Goal: Ask a question

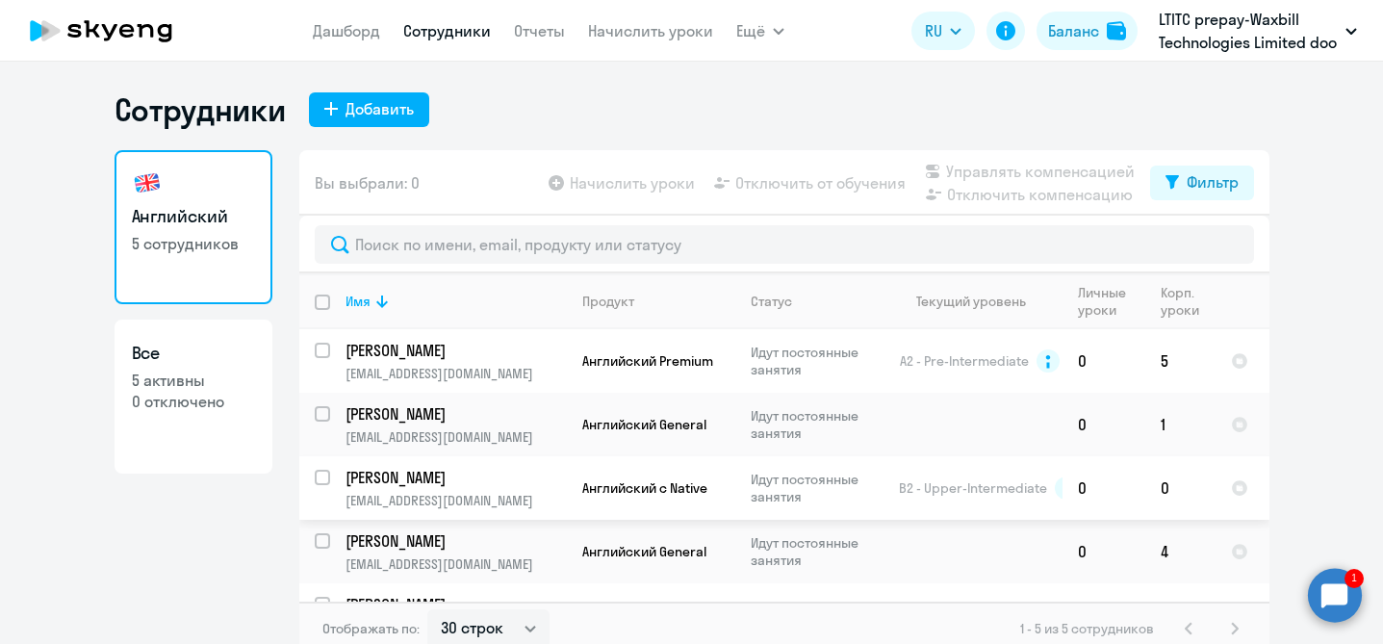
select select "30"
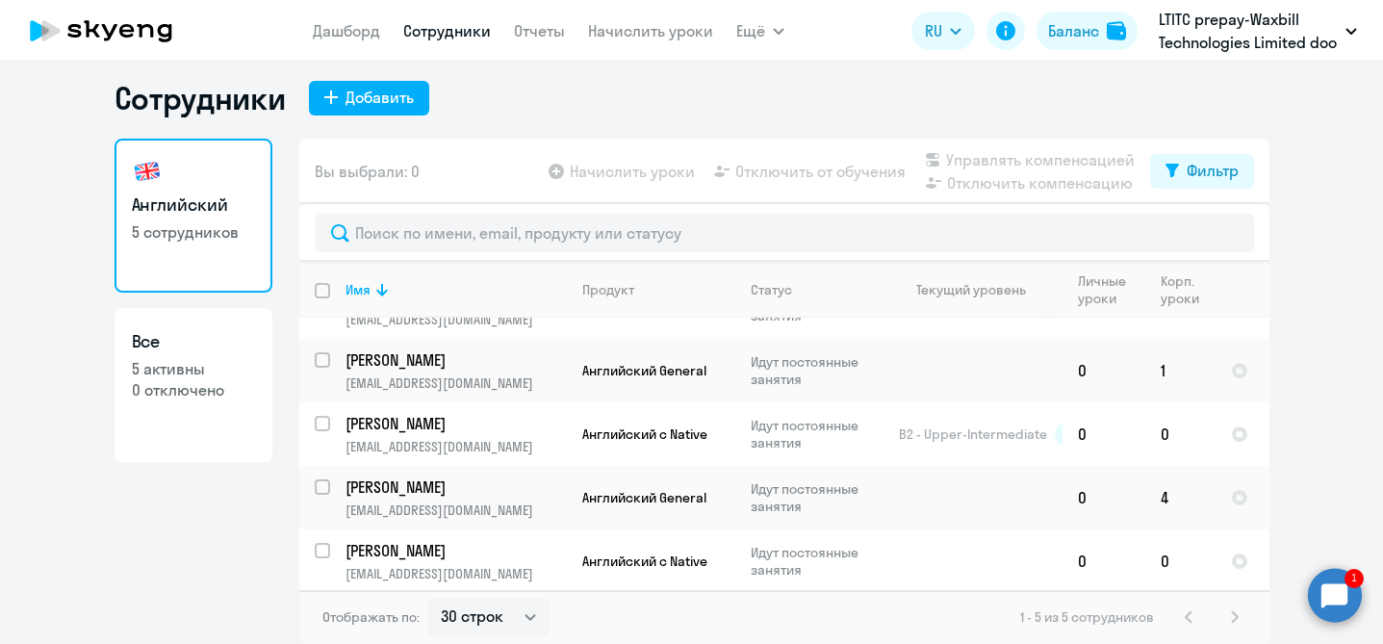
click at [1346, 591] on circle at bounding box center [1335, 595] width 54 height 54
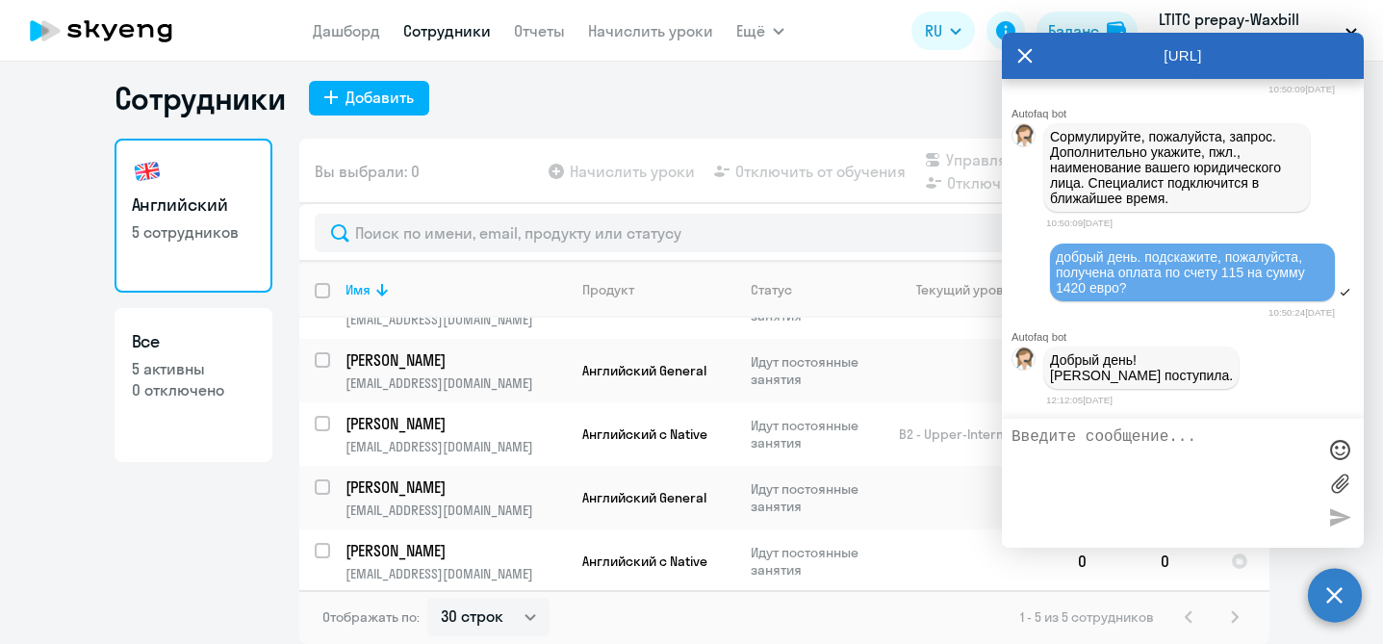
scroll to position [0, 0]
click at [1220, 501] on textarea at bounding box center [1164, 483] width 304 height 110
click at [185, 560] on div "Английский 5 сотрудников Все 5 активны 0 отключено" at bounding box center [194, 386] width 158 height 494
click at [1026, 58] on icon at bounding box center [1025, 56] width 14 height 14
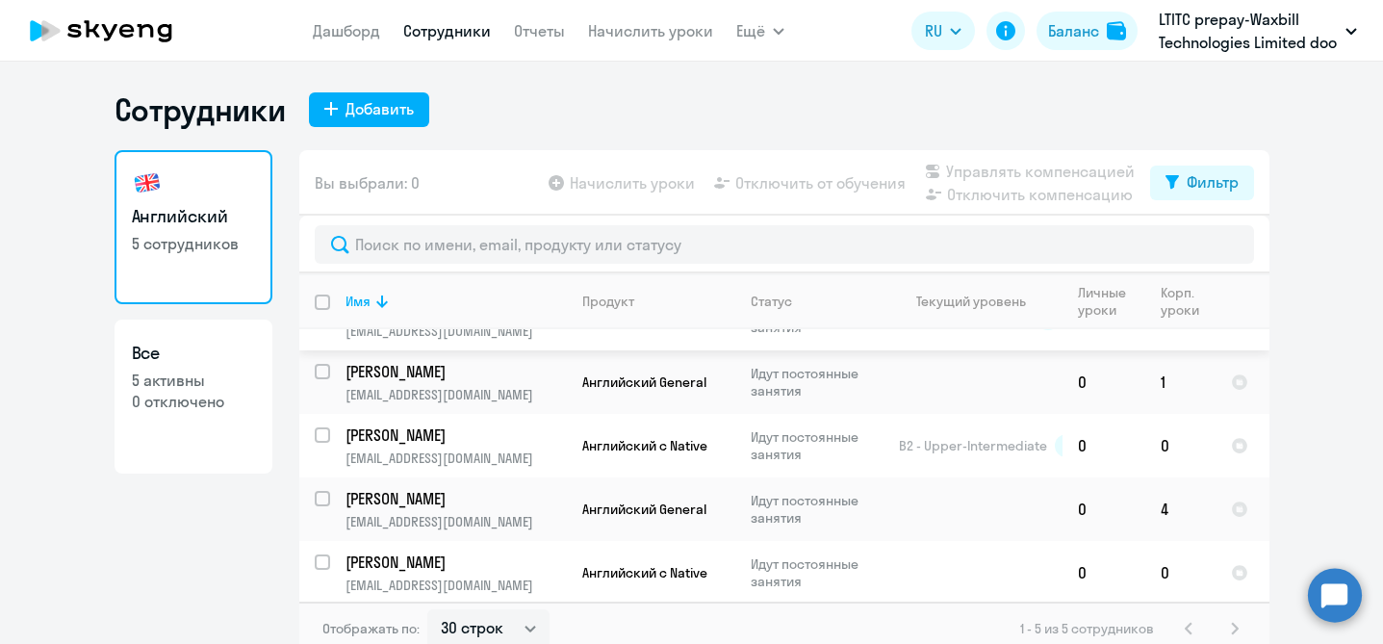
scroll to position [12, 0]
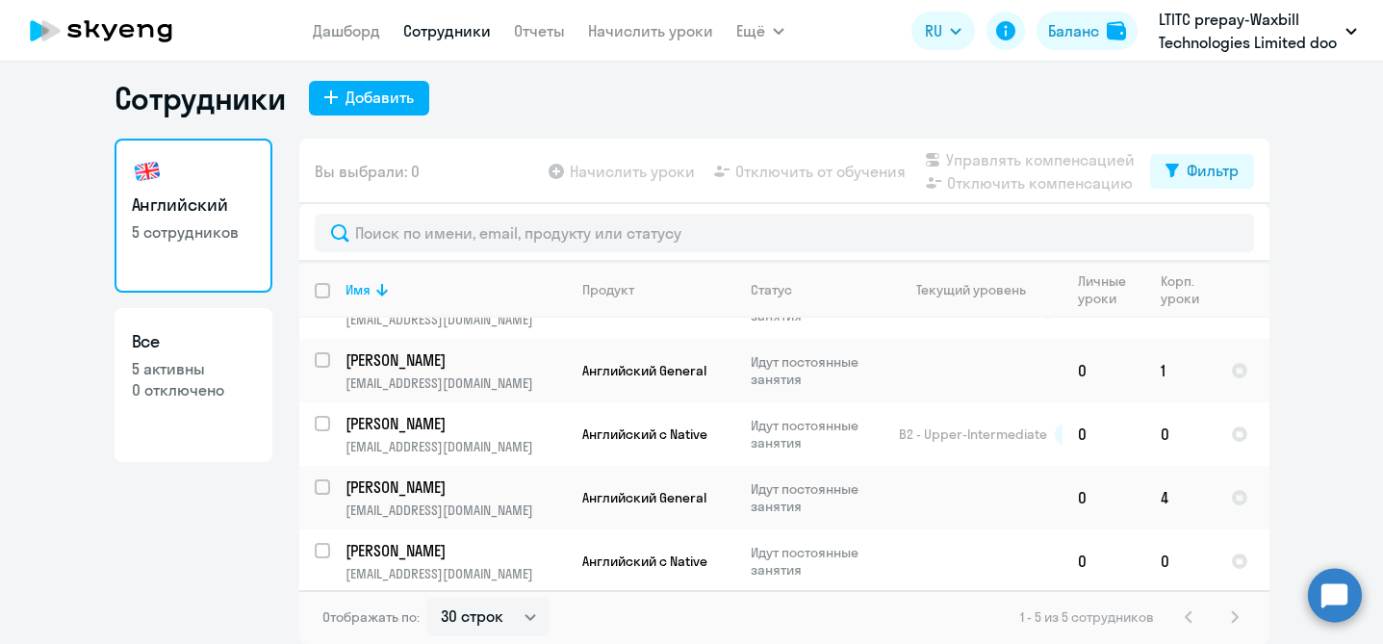
click at [1345, 596] on circle at bounding box center [1335, 595] width 54 height 54
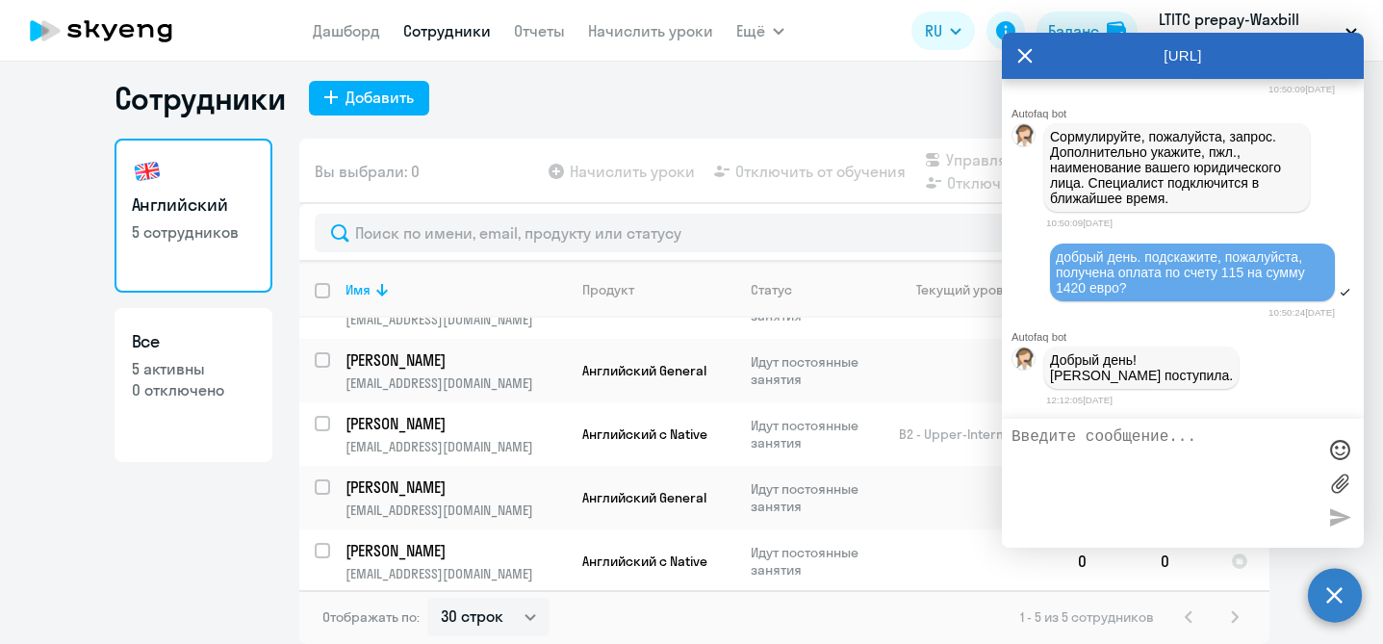
scroll to position [0, 0]
type textarea "e"
type textarea "у некоторых учеников ноль на балансе, они их уже использовали?"
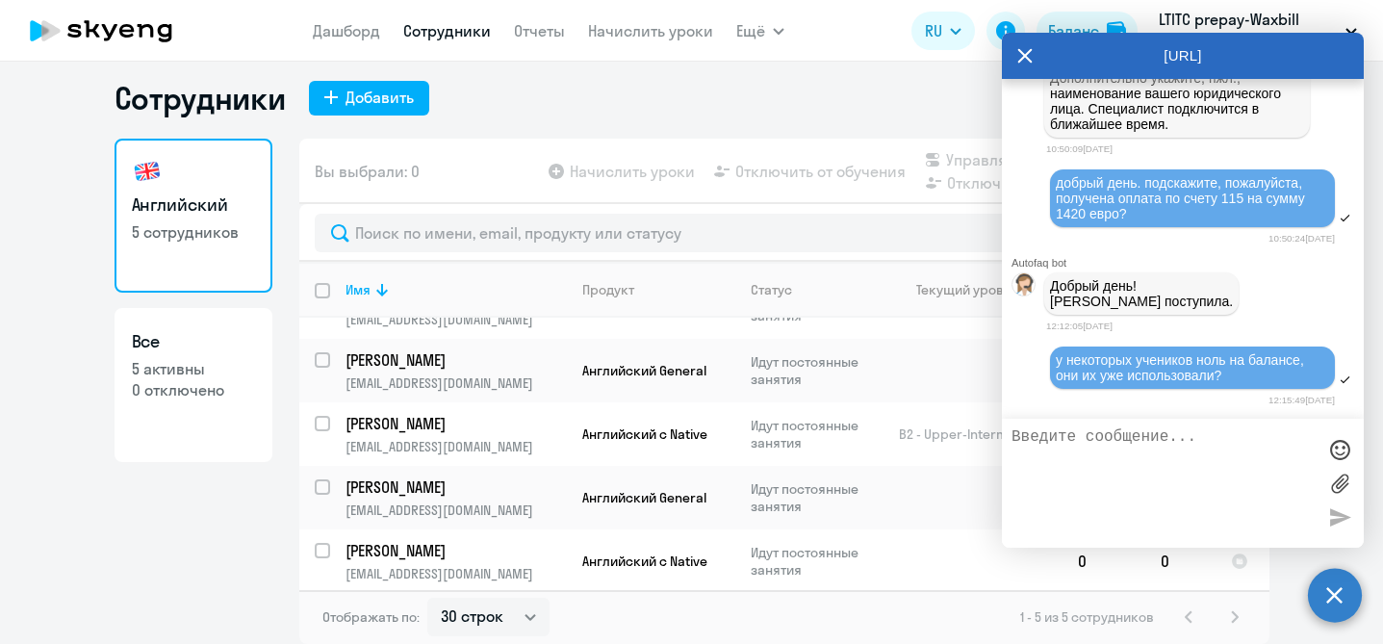
click at [148, 537] on div "Английский 5 сотрудников Все 5 активны 0 отключено" at bounding box center [194, 386] width 158 height 494
click at [1024, 57] on icon at bounding box center [1024, 56] width 15 height 46
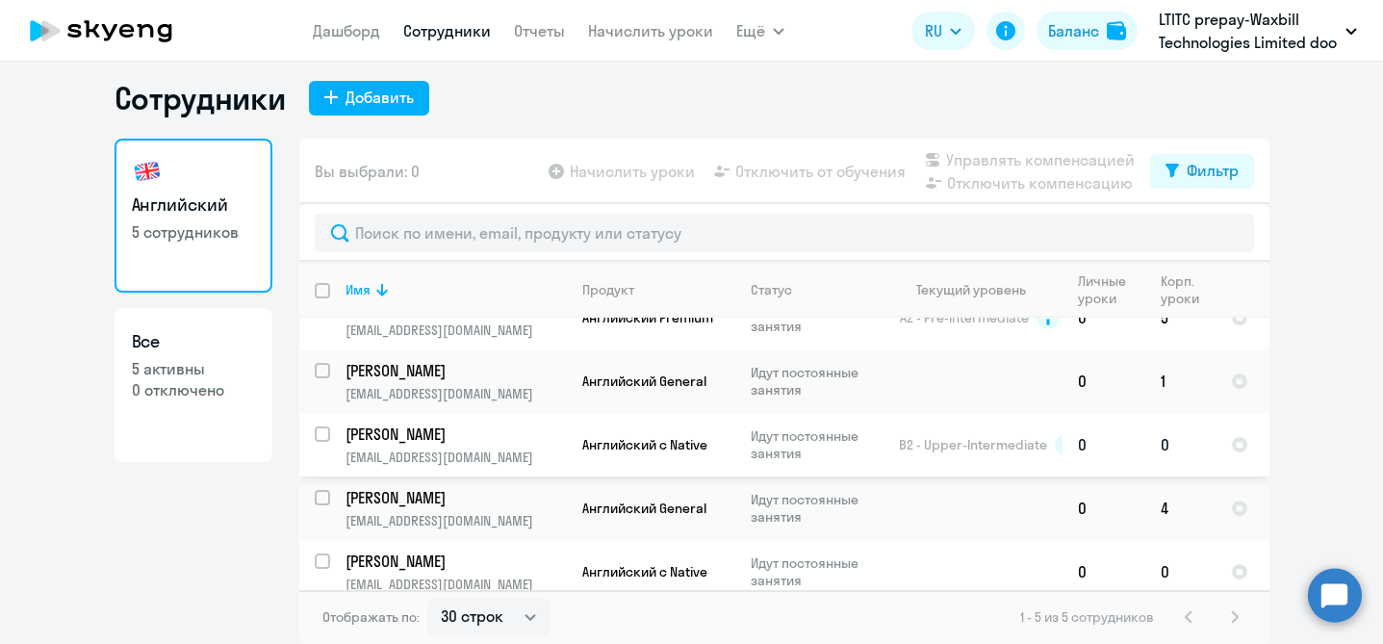
scroll to position [30, 0]
click at [862, 511] on p "Идут постоянные занятия" at bounding box center [817, 510] width 132 height 35
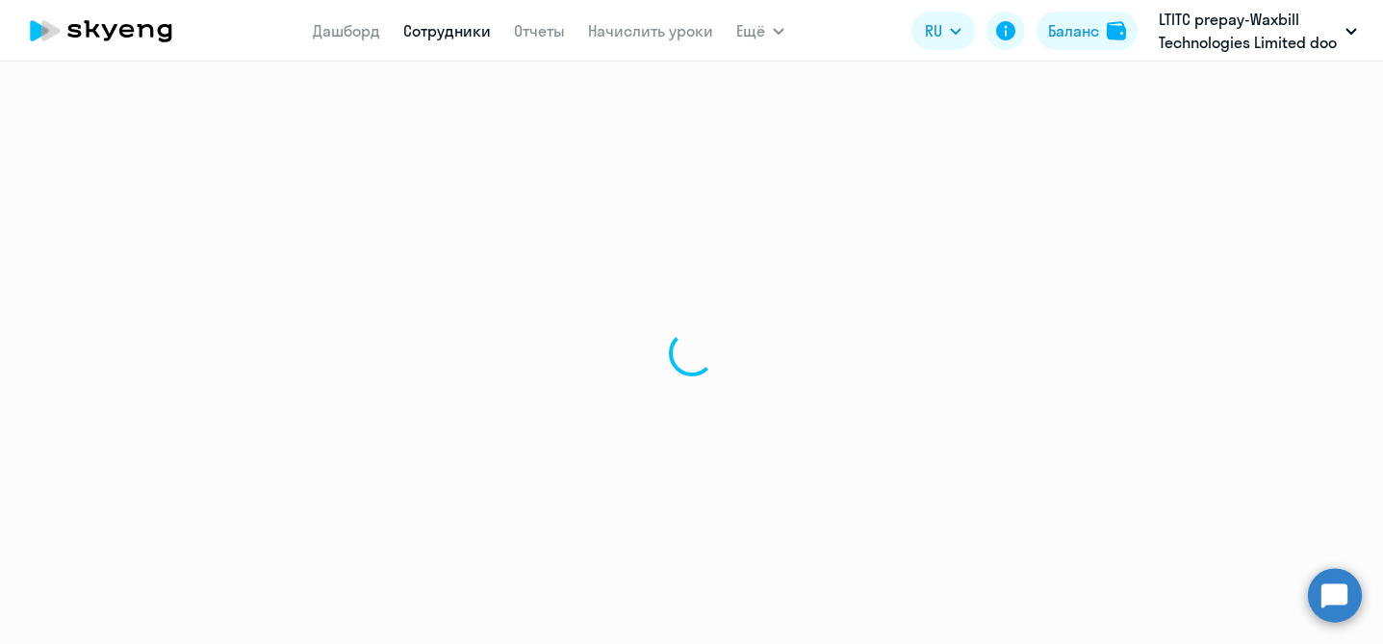
select select "english"
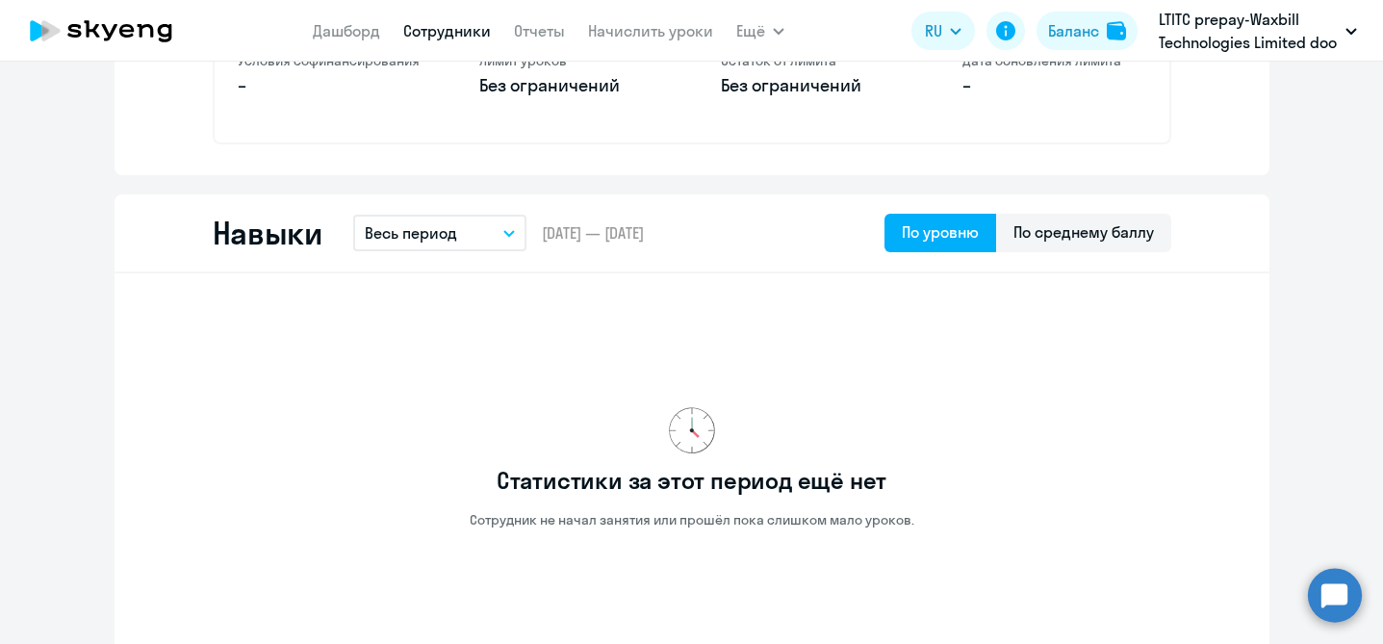
scroll to position [886, 0]
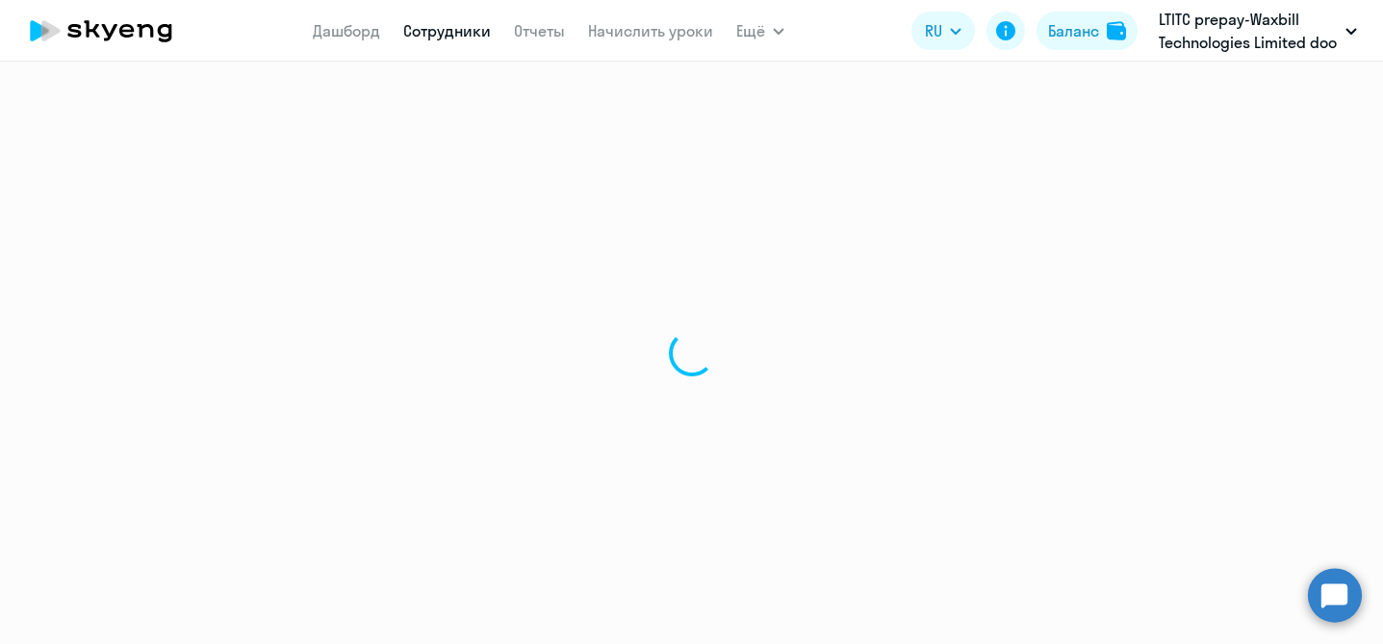
select select "30"
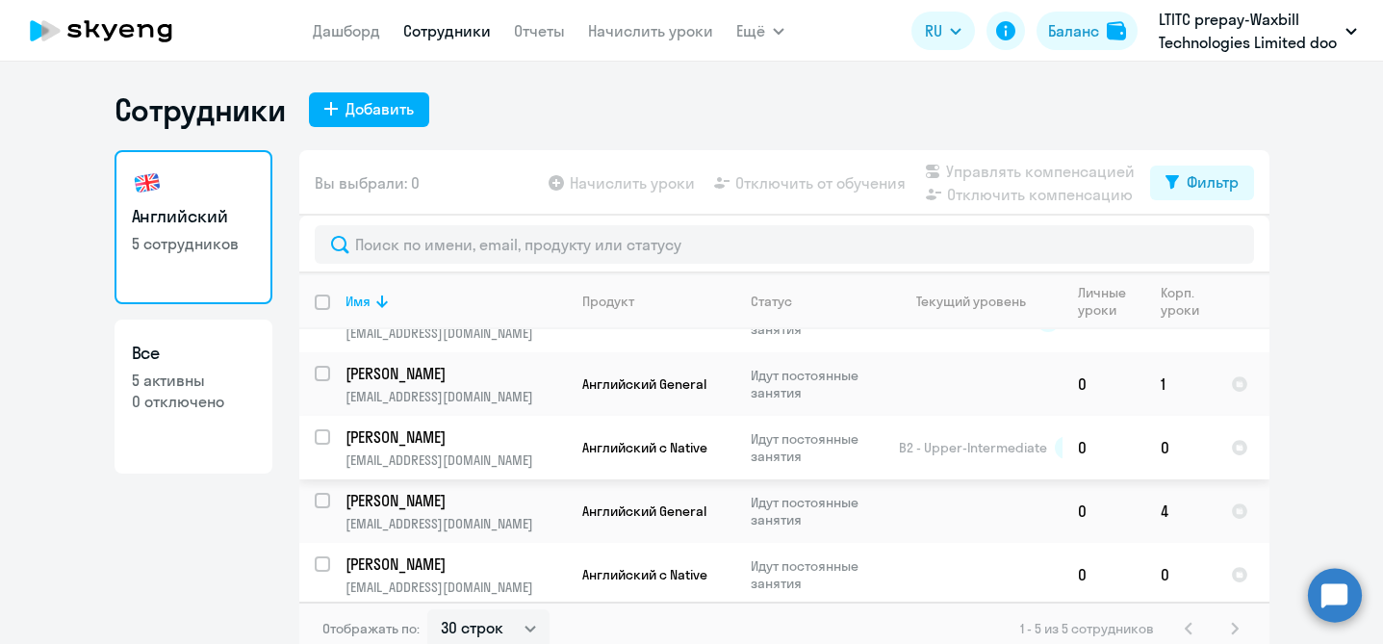
scroll to position [42, 0]
click at [978, 504] on td at bounding box center [973, 509] width 179 height 64
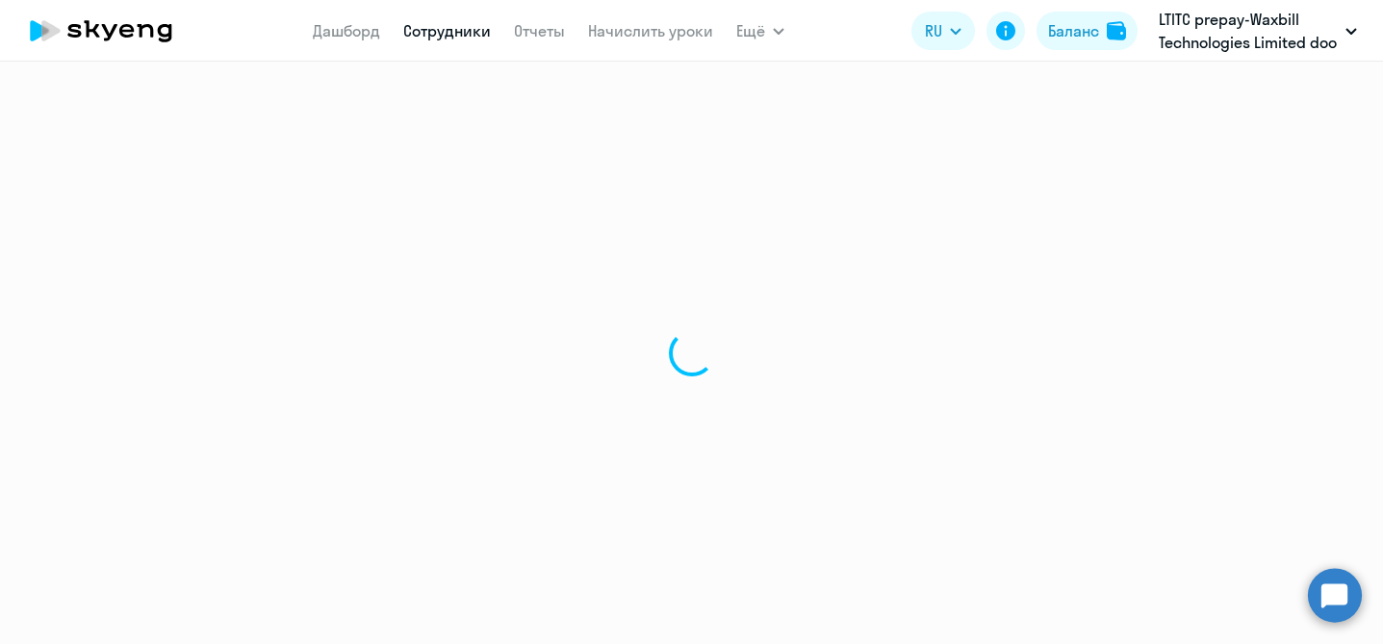
select select "english"
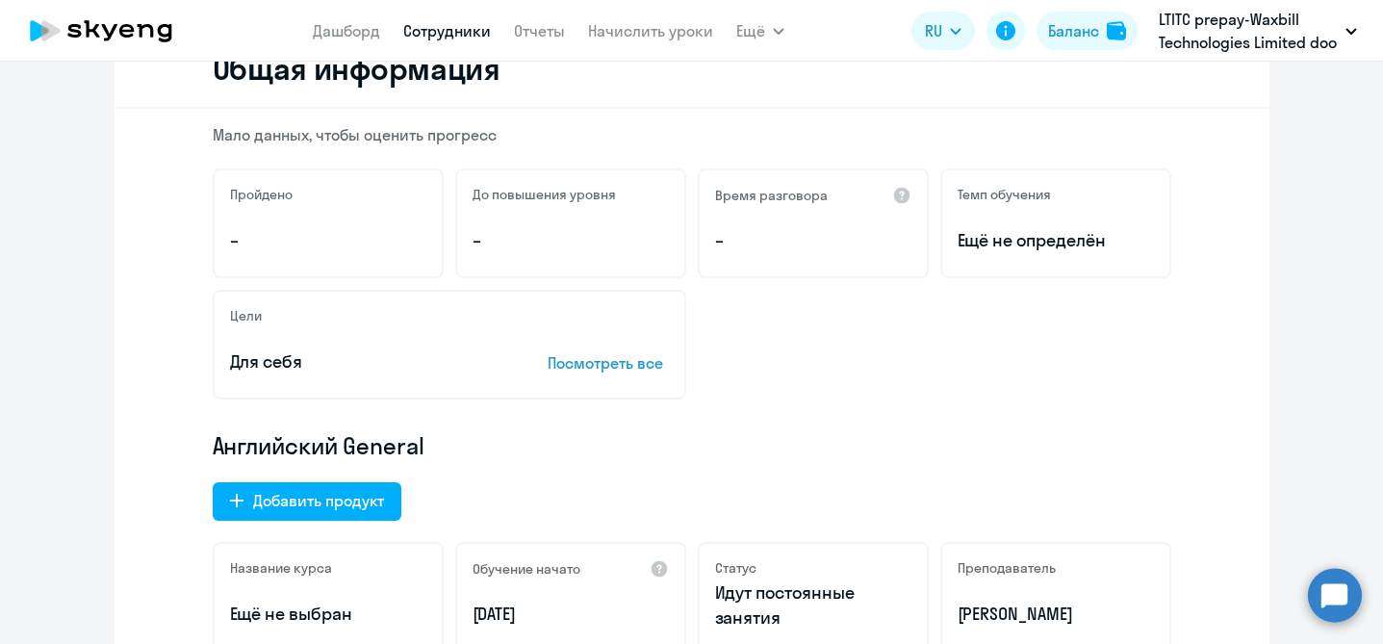
scroll to position [134, 0]
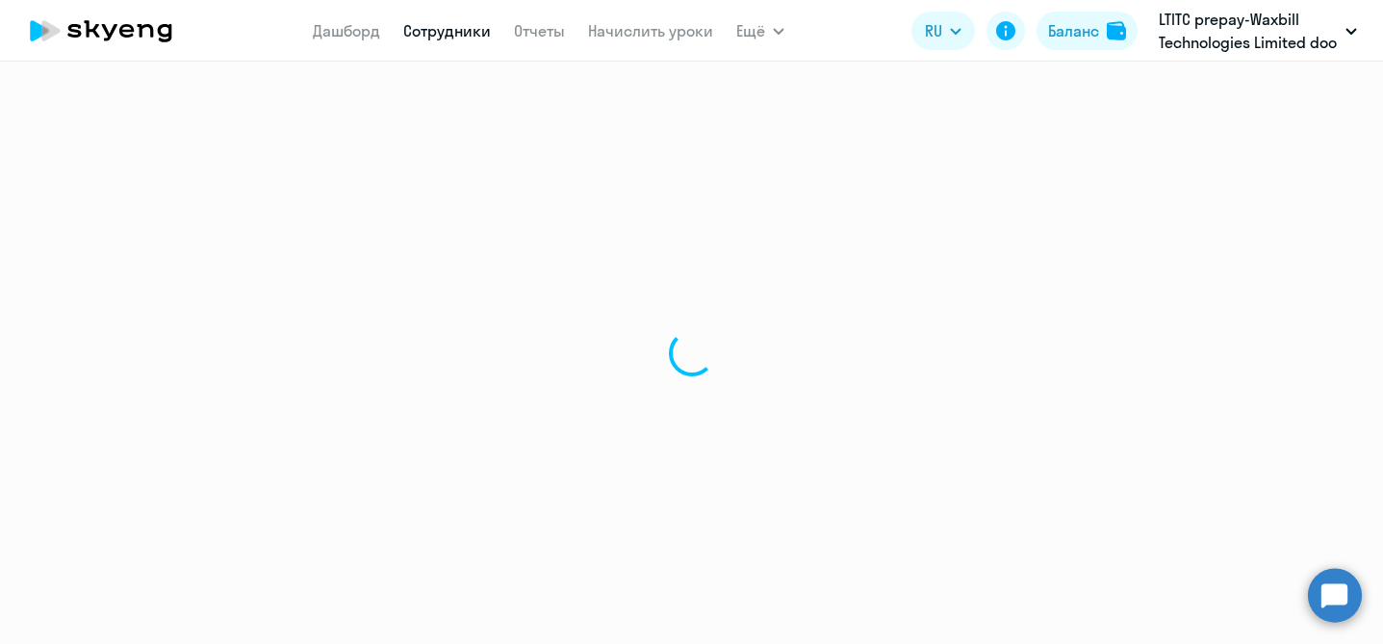
select select "30"
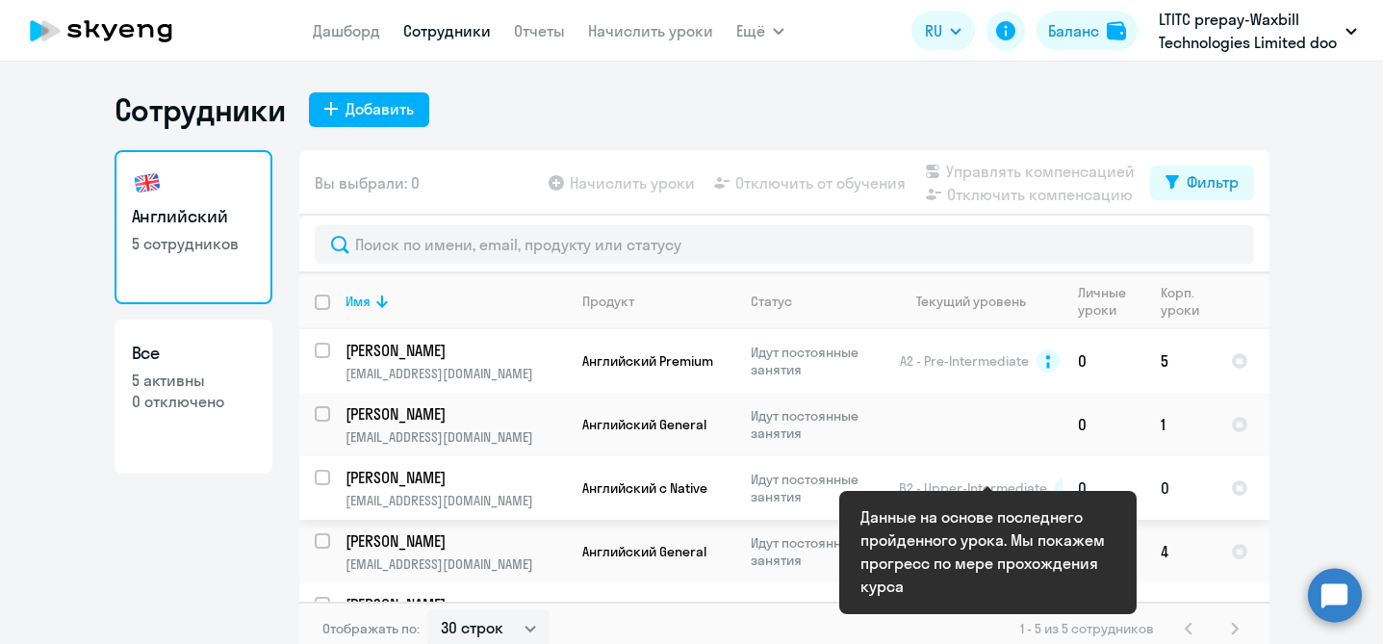
click at [945, 489] on span "B2 - Upper-Intermediate" at bounding box center [973, 487] width 148 height 17
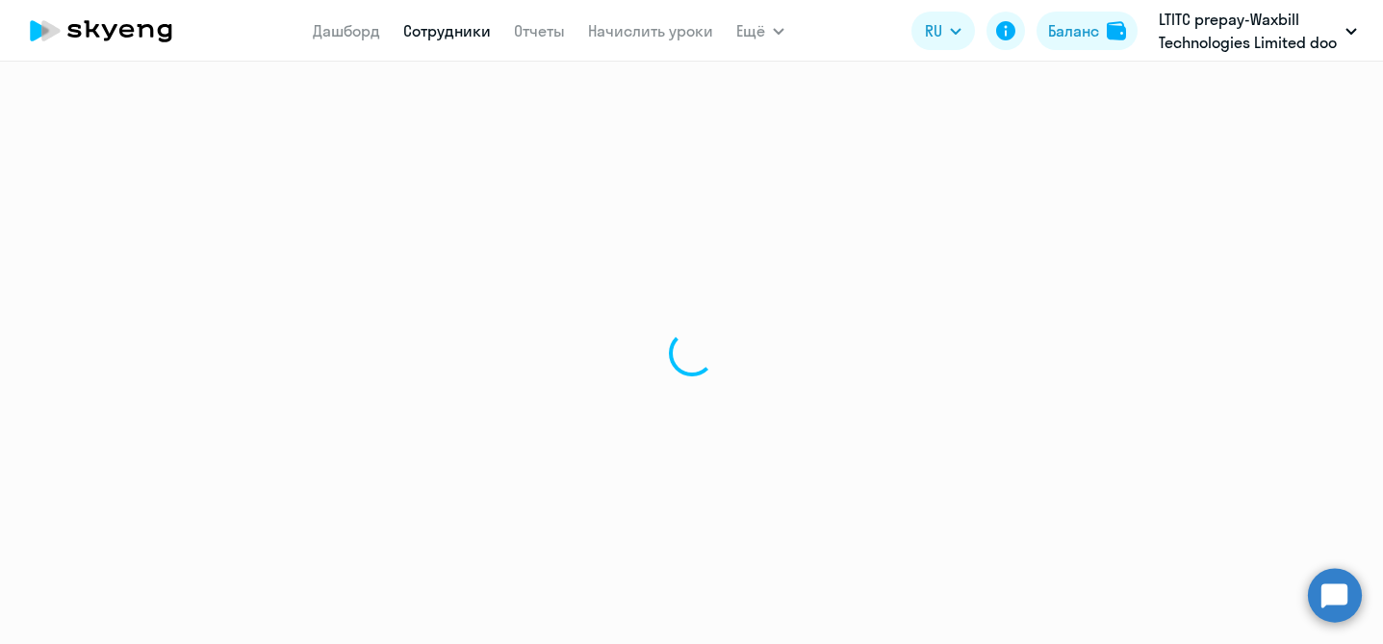
select select "english"
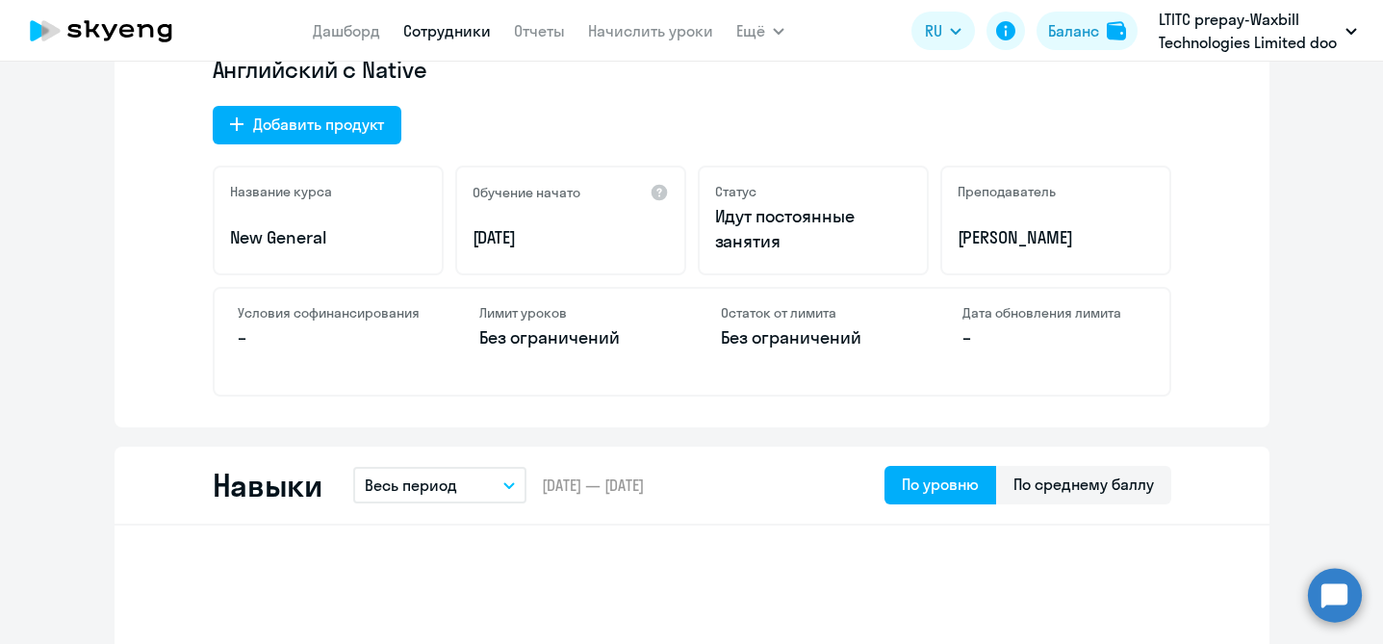
scroll to position [656, 0]
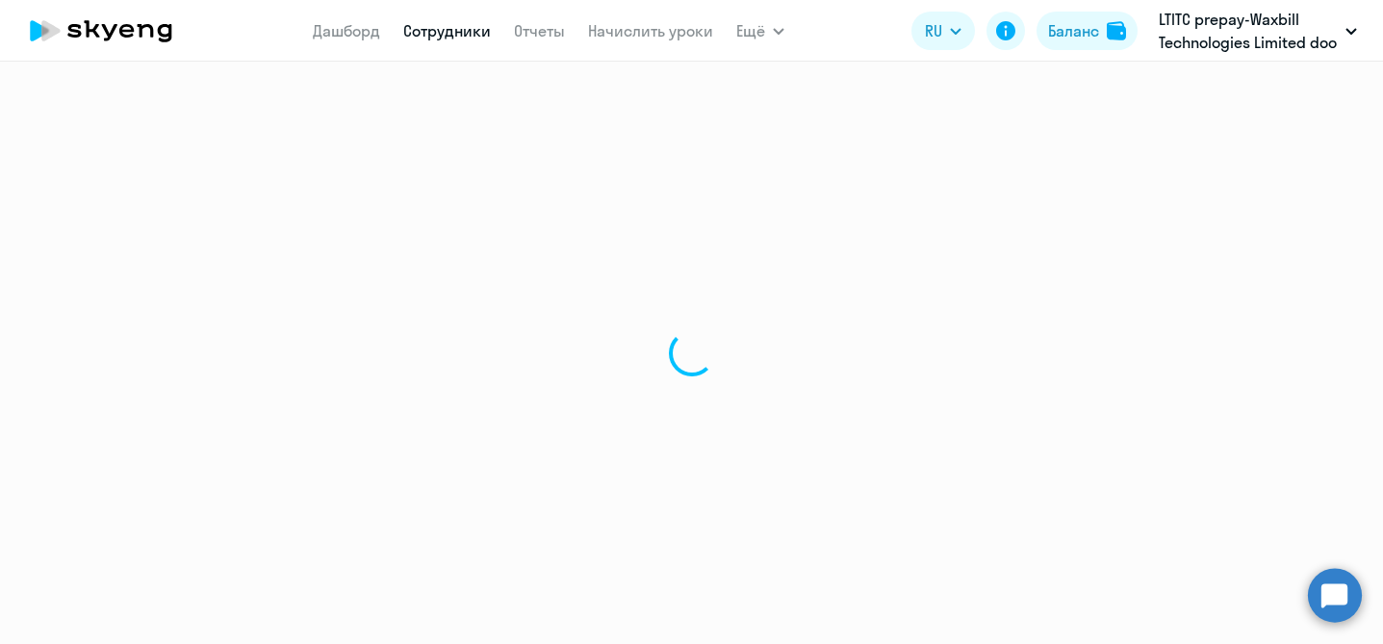
select select "30"
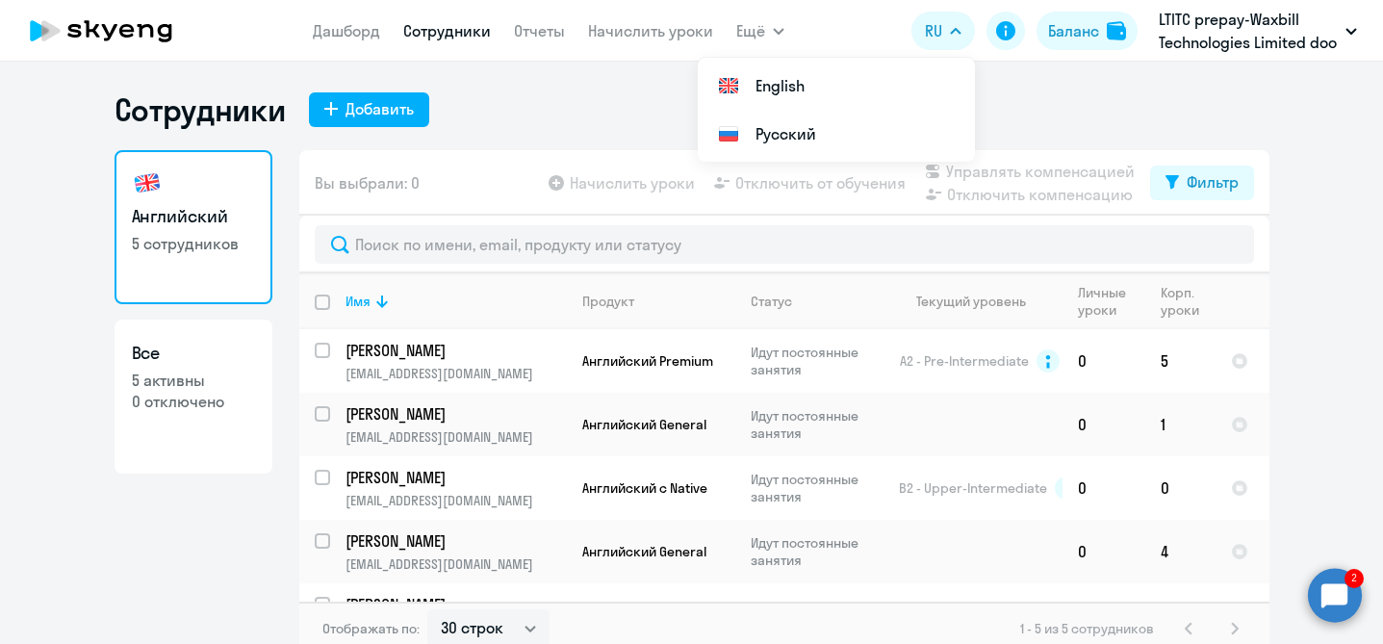
click at [1344, 594] on circle at bounding box center [1335, 595] width 54 height 54
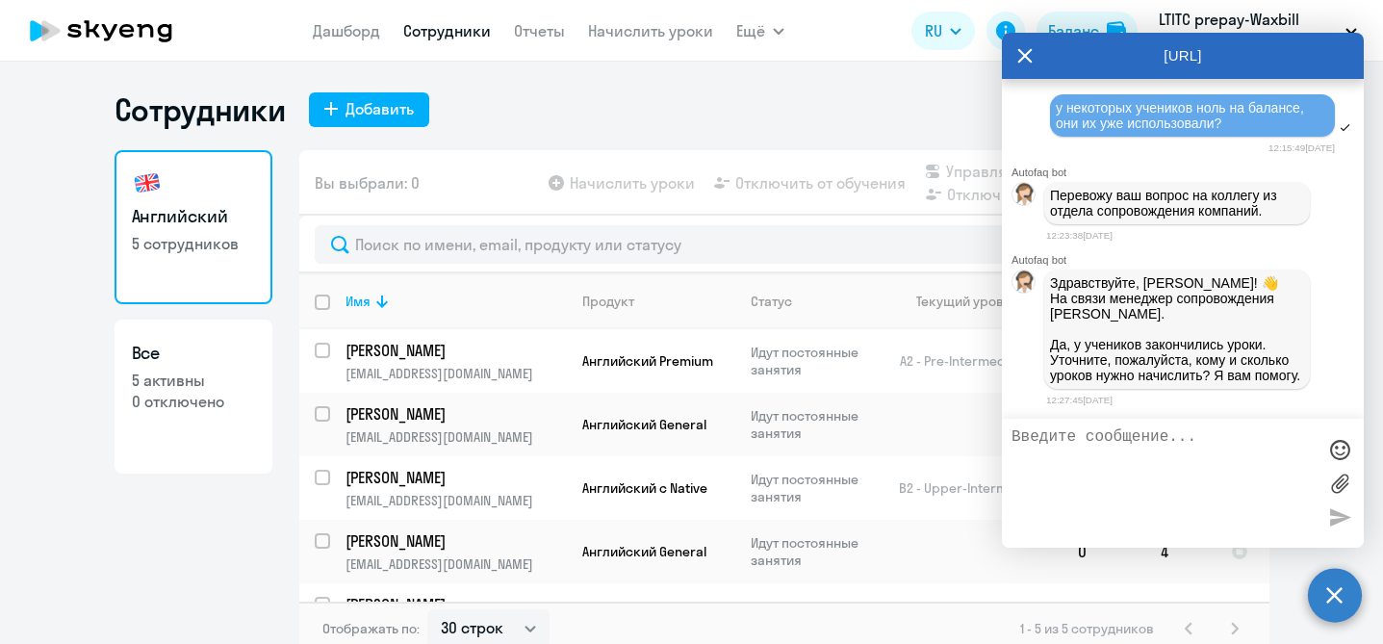
click at [1181, 459] on textarea at bounding box center [1164, 483] width 304 height 110
click at [778, 112] on div "Сотрудники Добавить" at bounding box center [692, 109] width 1155 height 38
click at [1021, 56] on icon at bounding box center [1024, 56] width 15 height 46
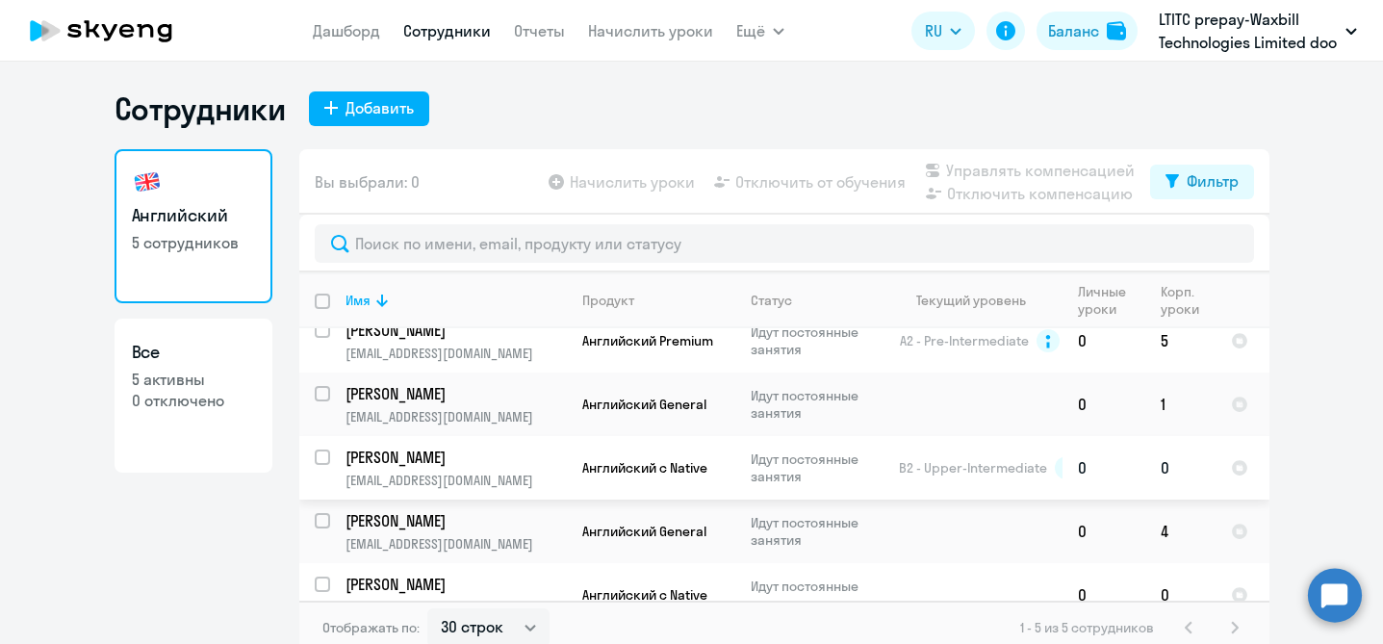
scroll to position [42, 0]
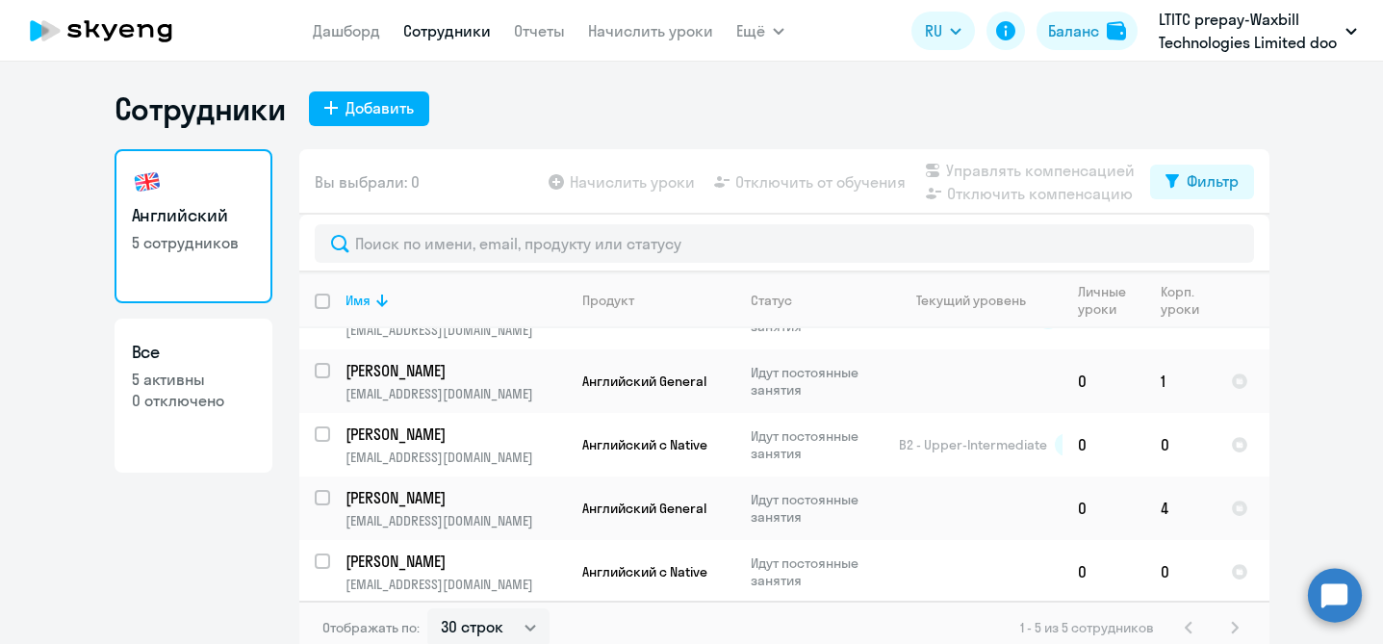
click at [1346, 590] on circle at bounding box center [1335, 595] width 54 height 54
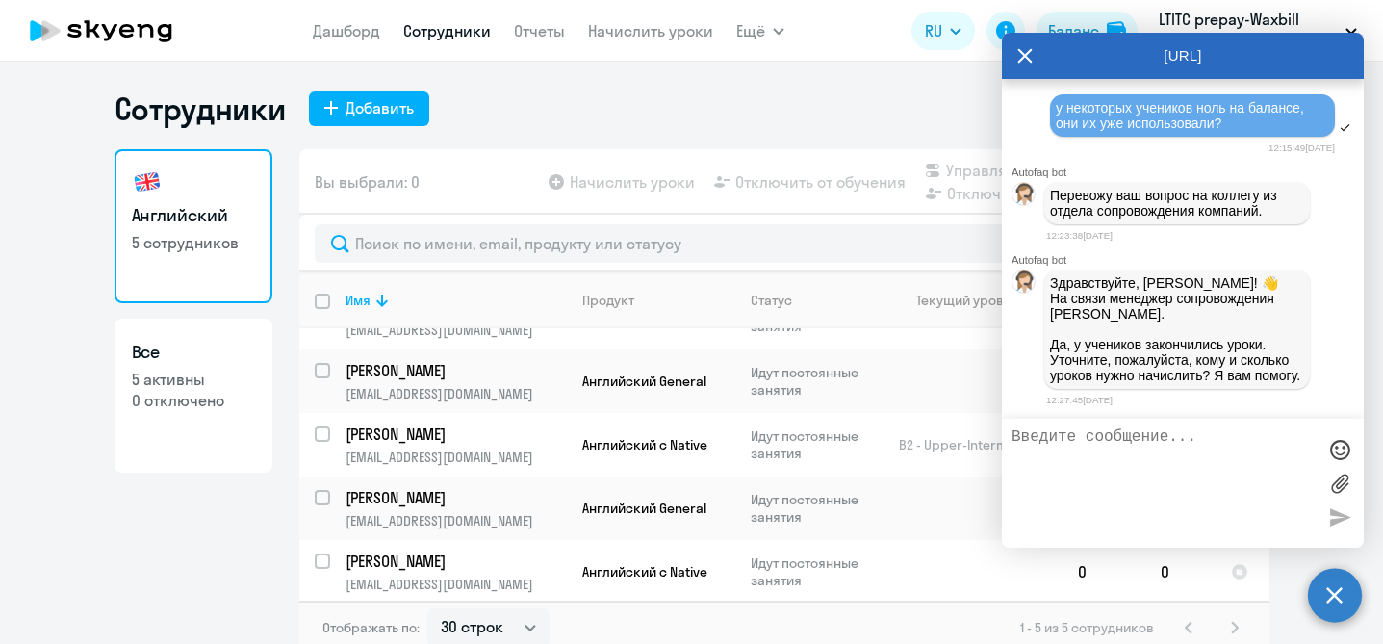
scroll to position [0, 0]
type textarea "[PERSON_NAME] и [PERSON_NAME] нужно начислить уроки на октябрь"
